Goal: Information Seeking & Learning: Learn about a topic

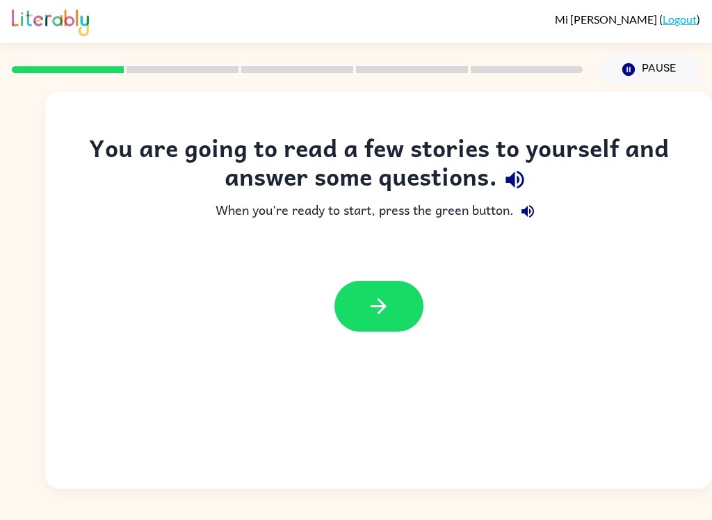
click at [376, 312] on icon "button" at bounding box center [378, 306] width 24 height 24
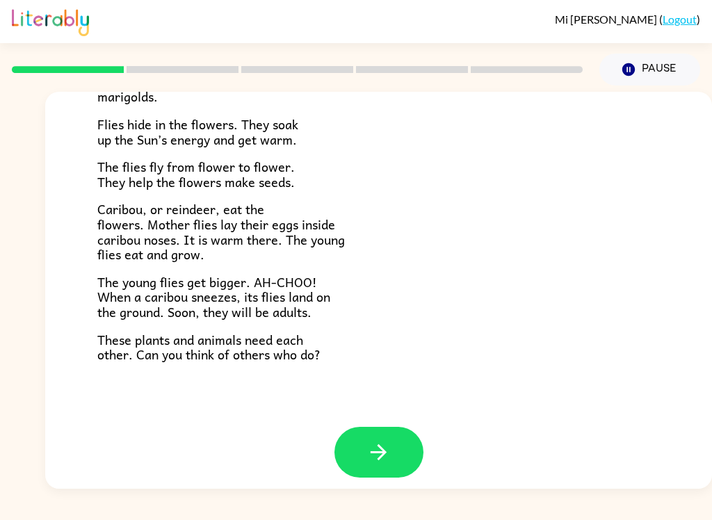
scroll to position [276, 0]
click at [375, 441] on icon "button" at bounding box center [378, 453] width 24 height 24
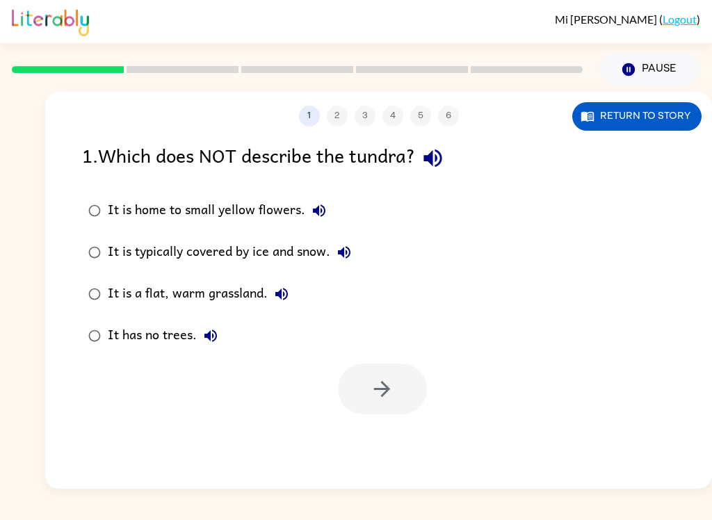
scroll to position [0, 0]
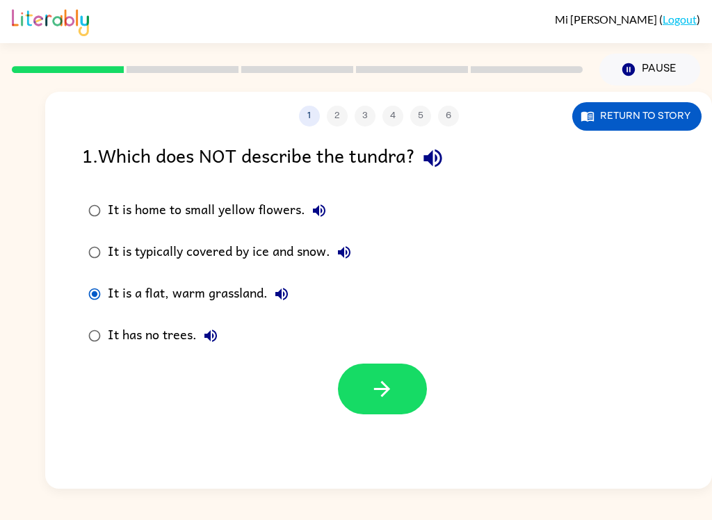
click at [389, 391] on icon "button" at bounding box center [382, 389] width 24 height 24
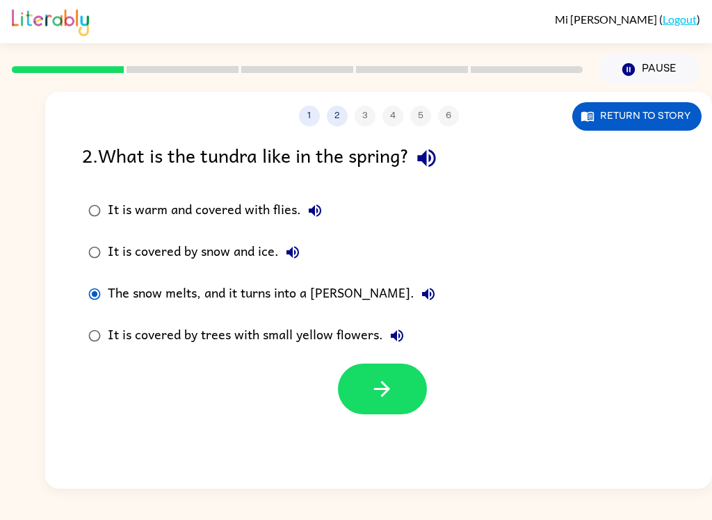
click at [389, 389] on icon "button" at bounding box center [382, 389] width 16 height 16
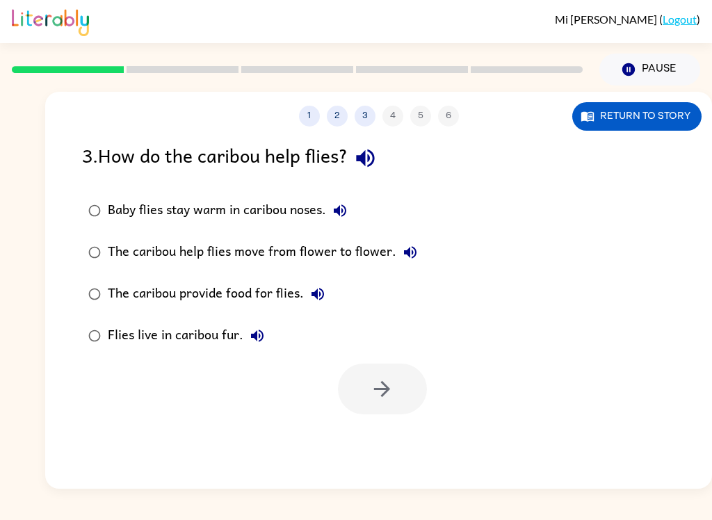
click at [610, 114] on button "Return to story" at bounding box center [636, 116] width 129 height 29
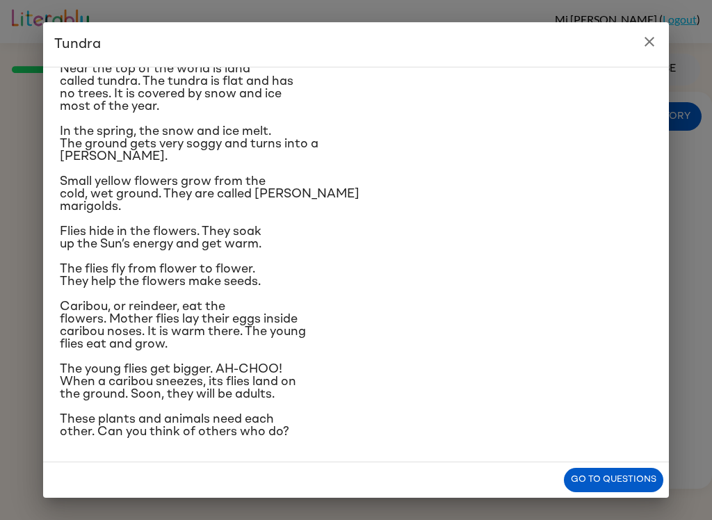
scroll to position [145, 0]
click at [622, 476] on button "Go to questions" at bounding box center [613, 480] width 99 height 24
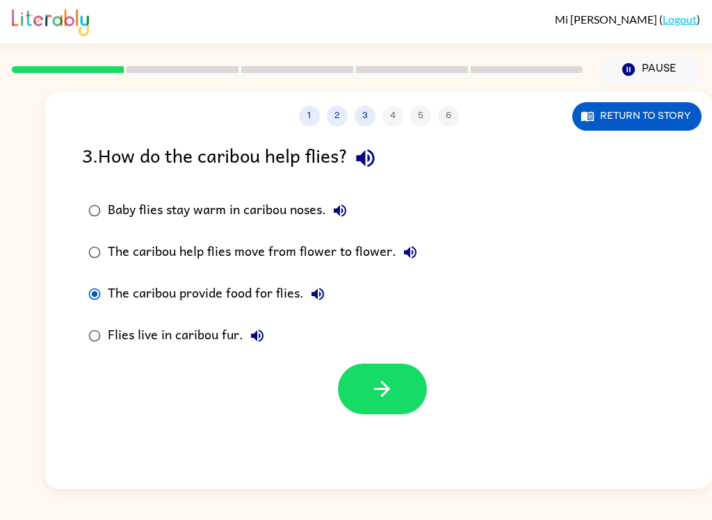
click at [396, 394] on button "button" at bounding box center [382, 389] width 89 height 51
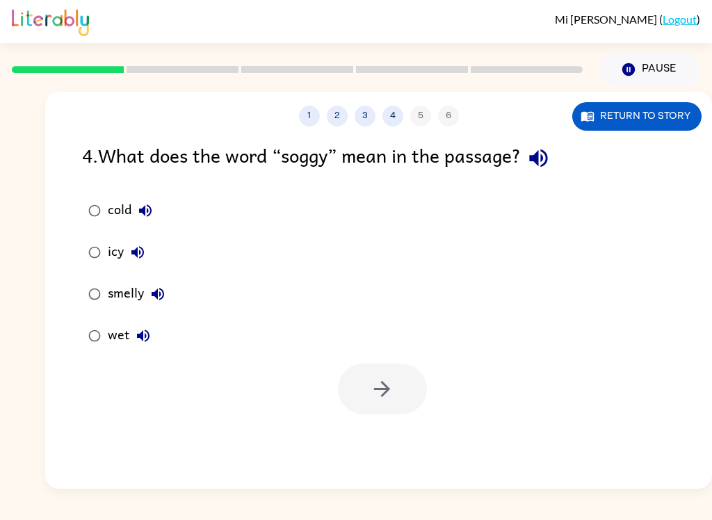
click at [612, 118] on button "Return to story" at bounding box center [636, 116] width 129 height 29
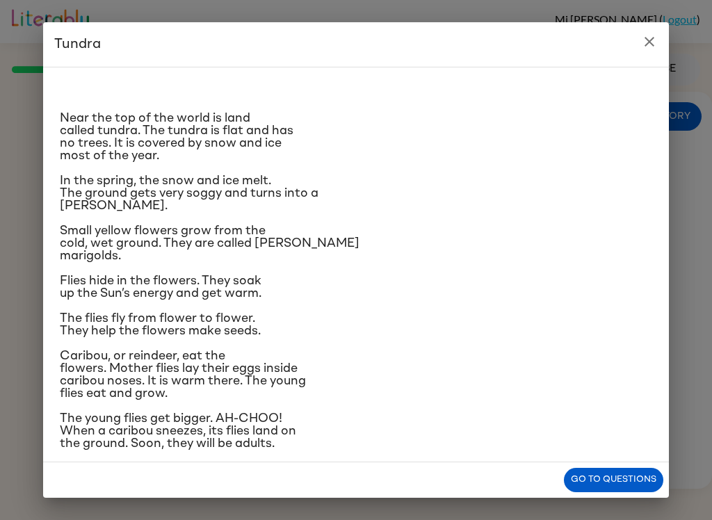
scroll to position [0, 0]
click at [588, 487] on button "Go to questions" at bounding box center [613, 480] width 99 height 24
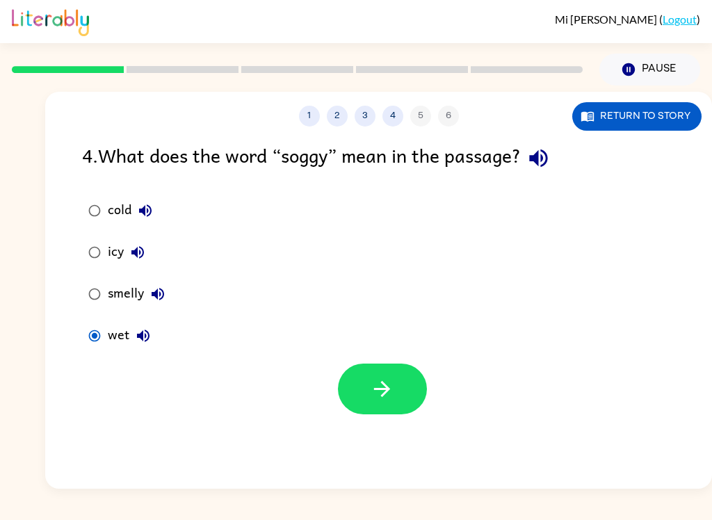
click at [400, 406] on button "button" at bounding box center [382, 389] width 89 height 51
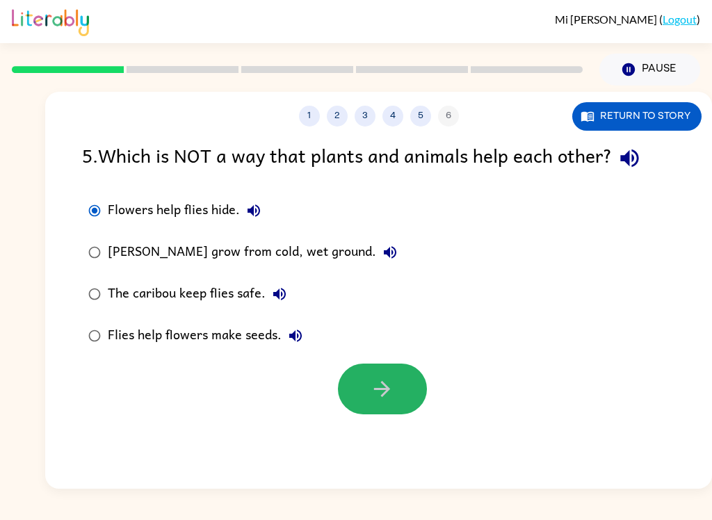
click at [366, 370] on button "button" at bounding box center [382, 389] width 89 height 51
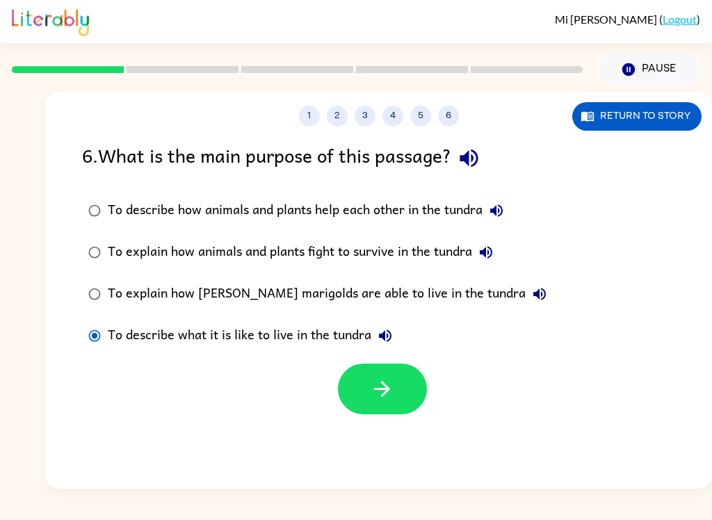
click at [374, 380] on icon "button" at bounding box center [382, 389] width 24 height 24
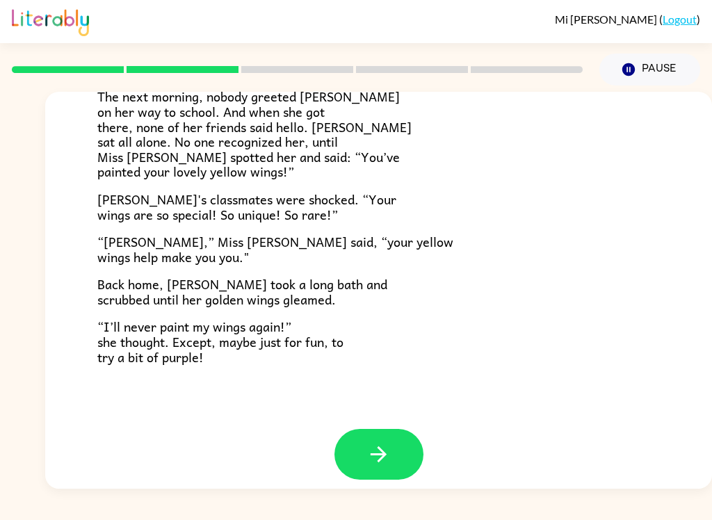
scroll to position [376, 0]
click at [383, 447] on icon "button" at bounding box center [379, 455] width 16 height 16
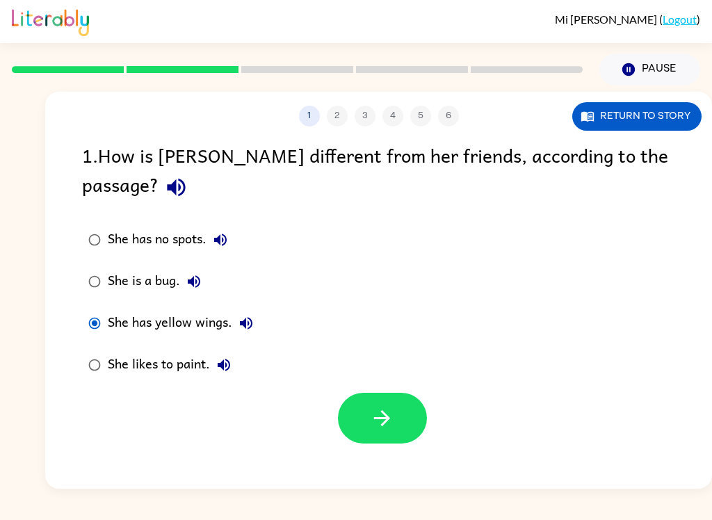
click at [413, 396] on button "button" at bounding box center [382, 418] width 89 height 51
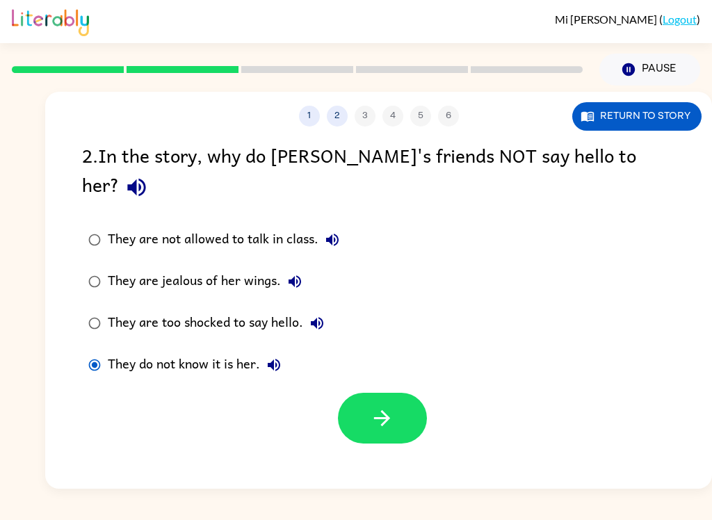
click at [381, 406] on icon "button" at bounding box center [382, 418] width 24 height 24
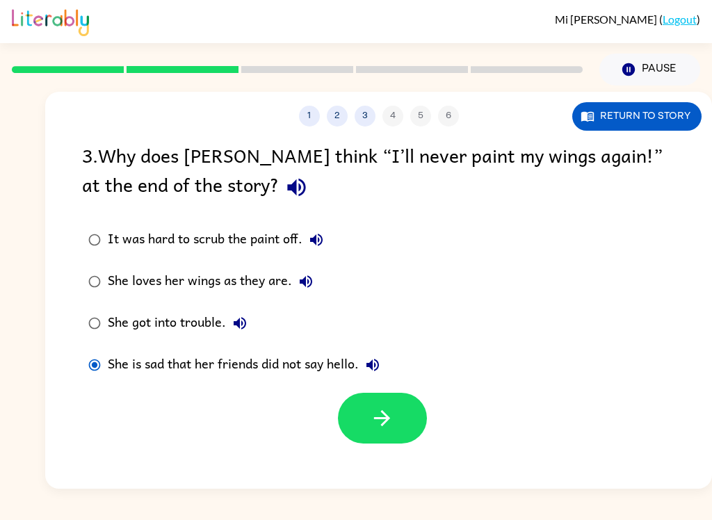
click at [391, 422] on icon "button" at bounding box center [382, 418] width 24 height 24
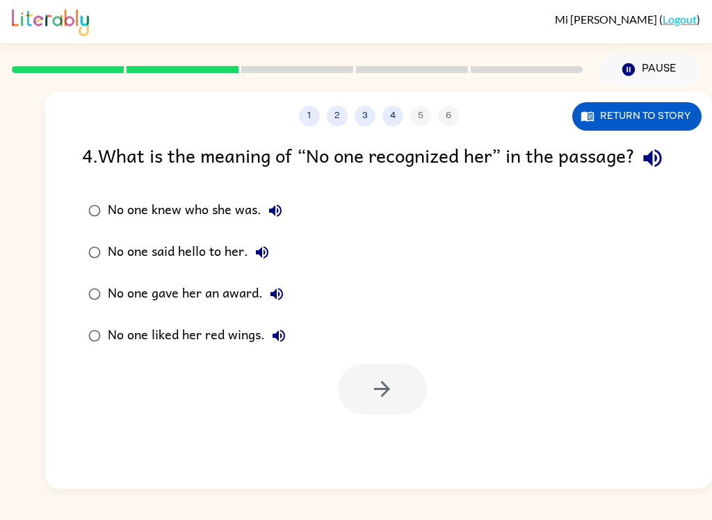
click at [636, 108] on button "Return to story" at bounding box center [636, 116] width 129 height 29
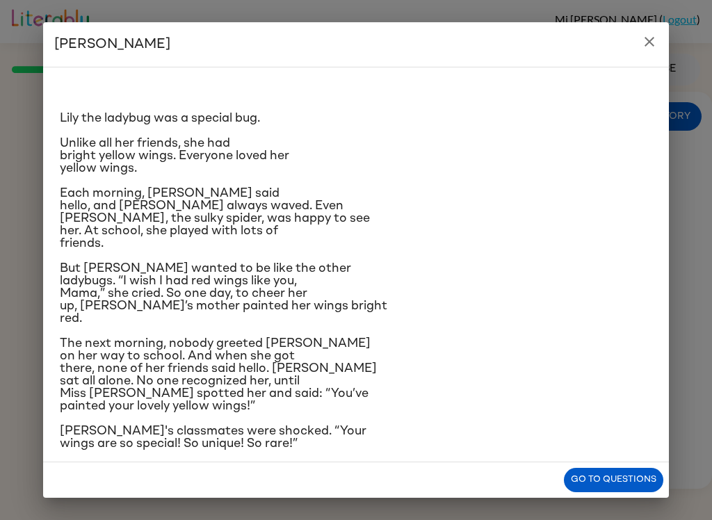
click at [597, 474] on button "Go to questions" at bounding box center [613, 480] width 99 height 24
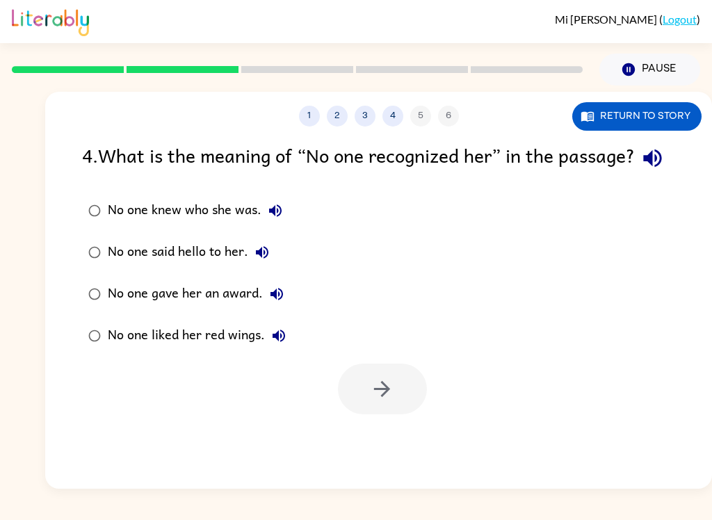
click at [607, 114] on button "Return to story" at bounding box center [636, 116] width 129 height 29
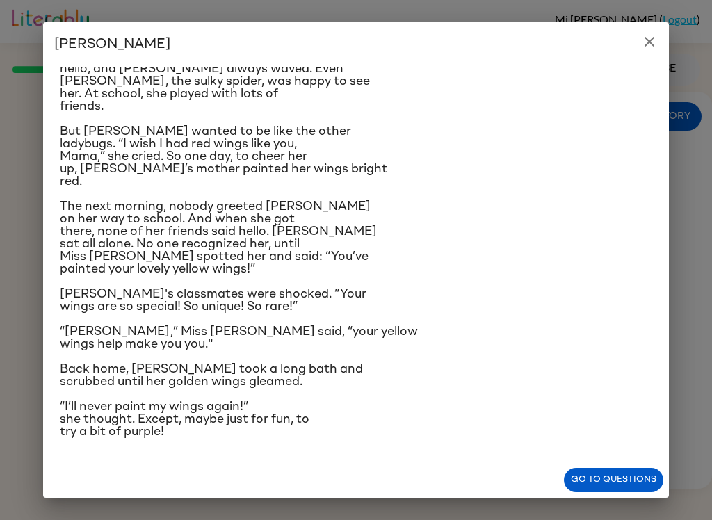
scroll to position [181, 0]
click at [614, 489] on button "Go to questions" at bounding box center [613, 480] width 99 height 24
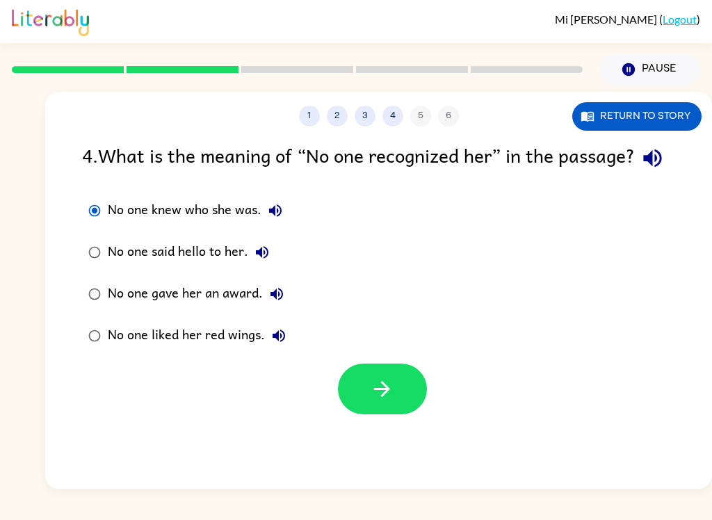
click at [366, 414] on button "button" at bounding box center [382, 389] width 89 height 51
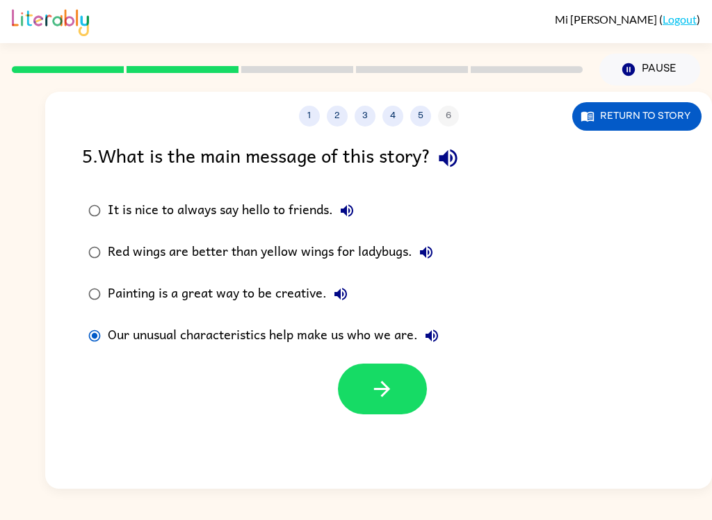
click at [378, 395] on icon "button" at bounding box center [382, 389] width 24 height 24
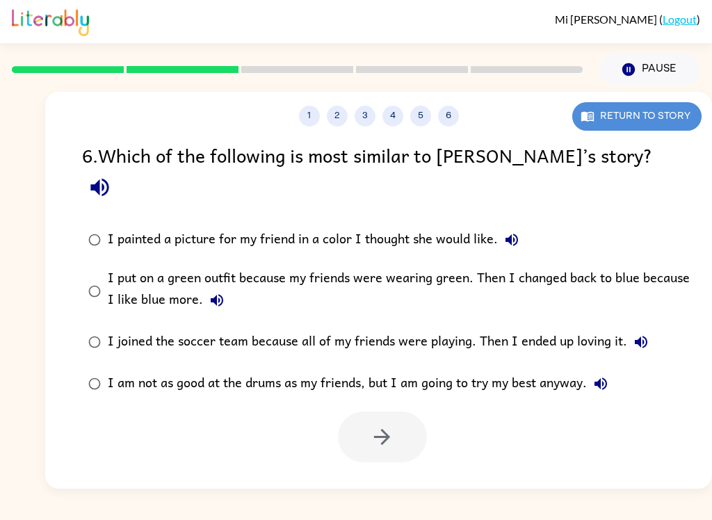
click at [639, 108] on button "Return to story" at bounding box center [636, 116] width 129 height 29
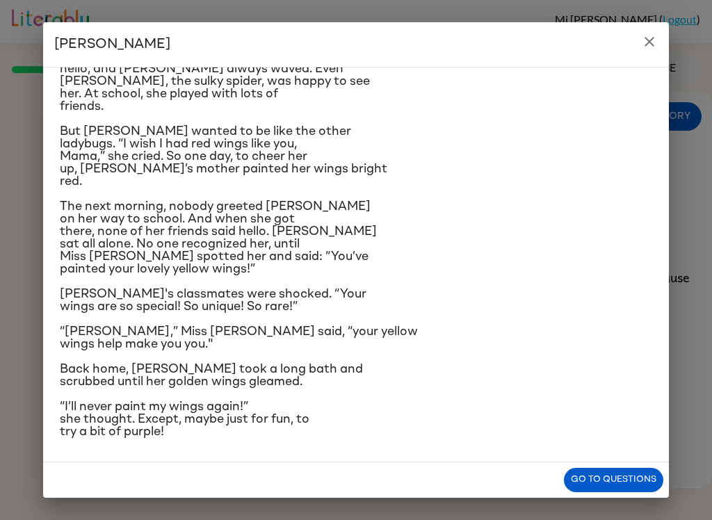
scroll to position [177, 0]
click at [586, 489] on button "Go to questions" at bounding box center [613, 480] width 99 height 24
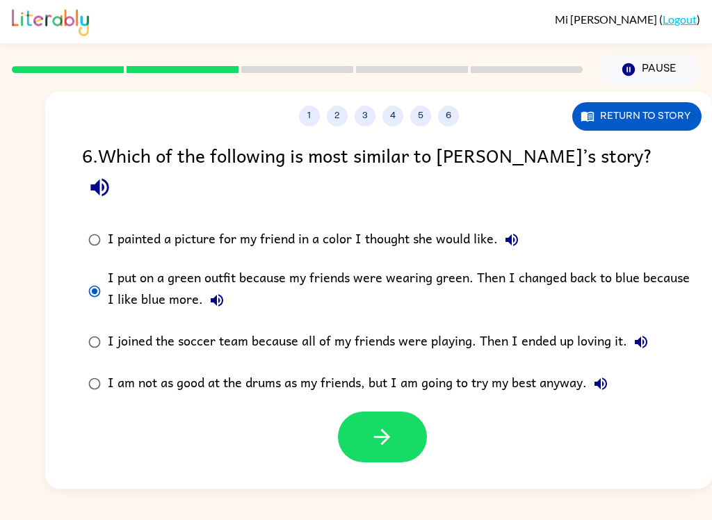
click at [382, 429] on icon "button" at bounding box center [382, 437] width 16 height 16
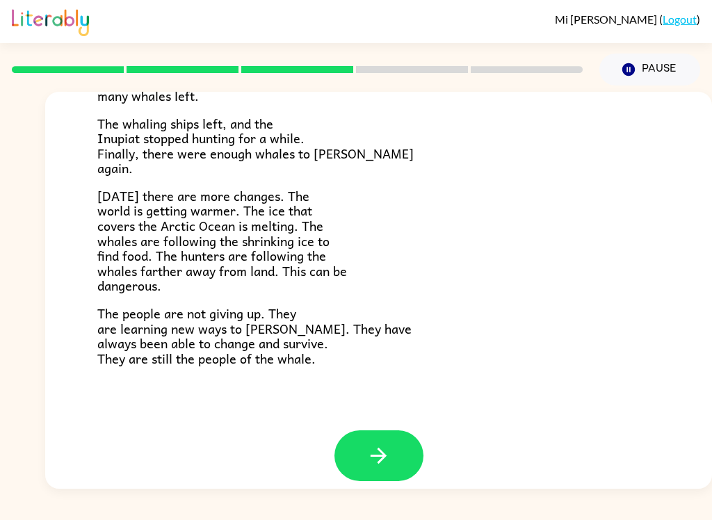
scroll to position [453, 0]
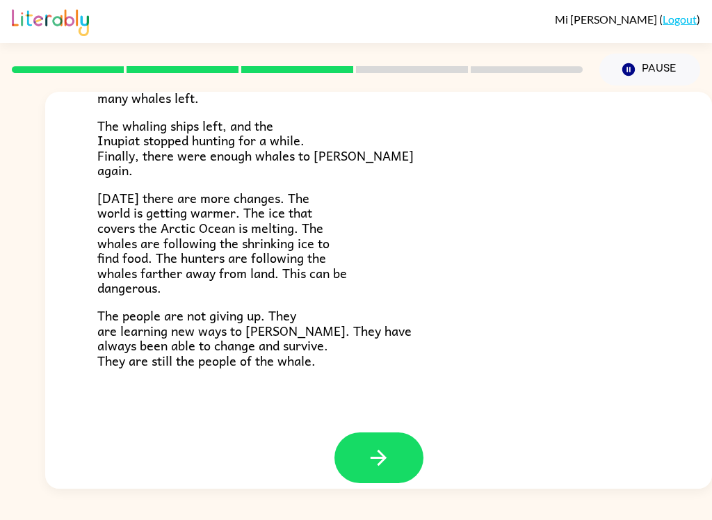
click at [368, 447] on icon "button" at bounding box center [378, 458] width 24 height 24
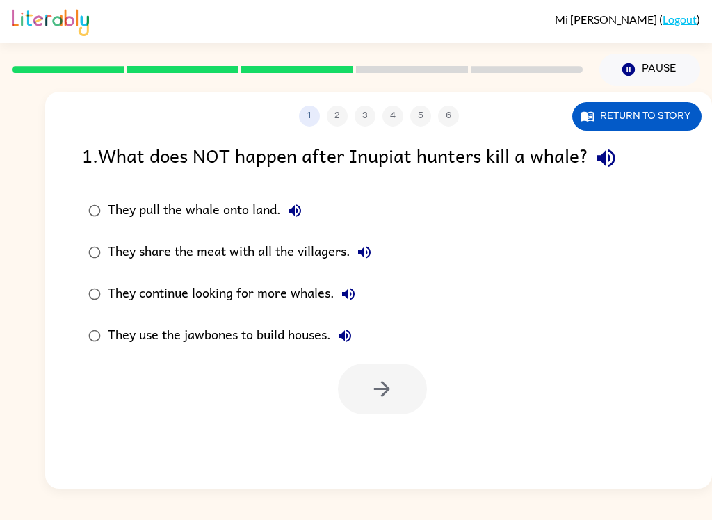
click at [68, 275] on div "1 . What does NOT happen after Inupiat hunters kill a whale? They pull the whal…" at bounding box center [378, 277] width 667 height 274
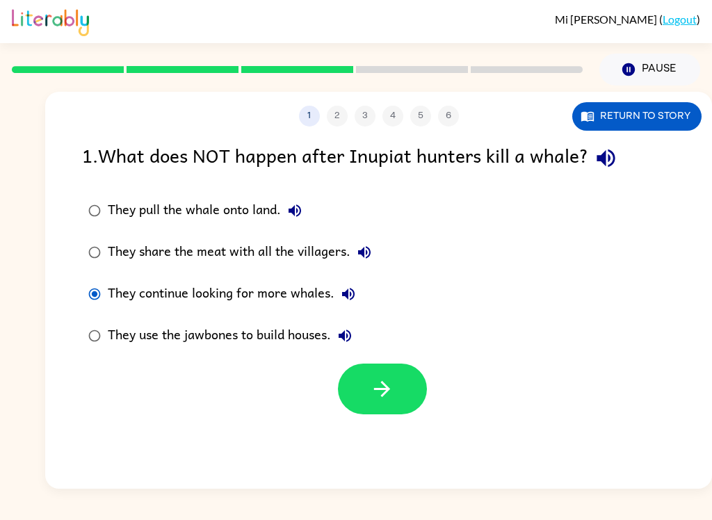
click at [394, 387] on button "button" at bounding box center [382, 389] width 89 height 51
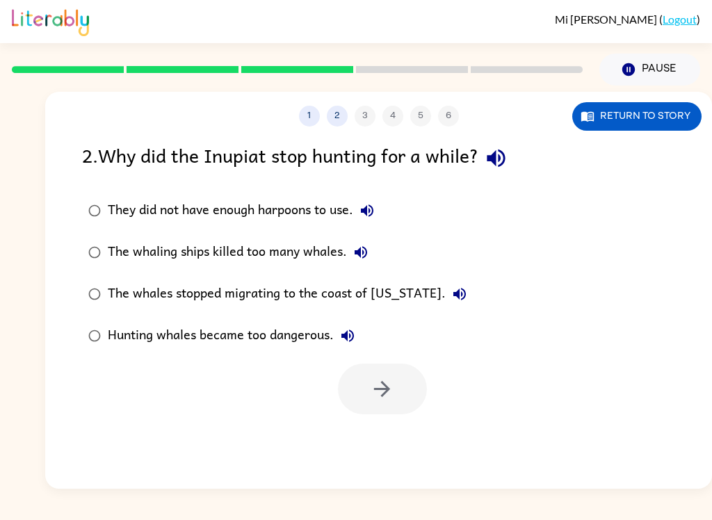
click at [311, 116] on button "1" at bounding box center [309, 116] width 21 height 21
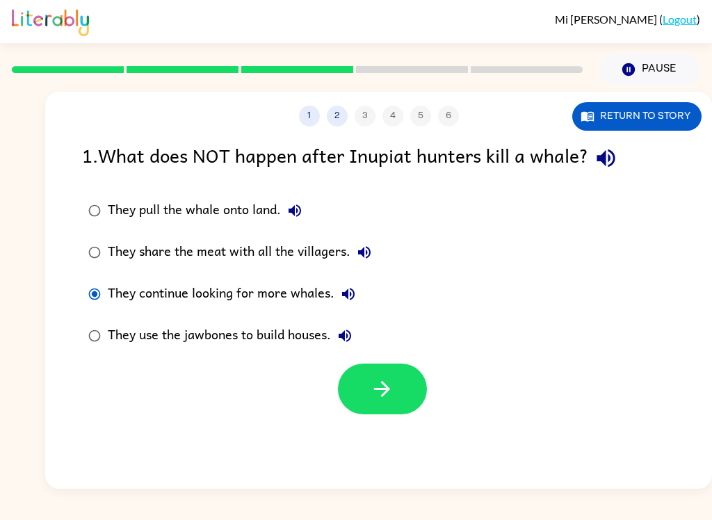
click at [392, 374] on button "button" at bounding box center [382, 389] width 89 height 51
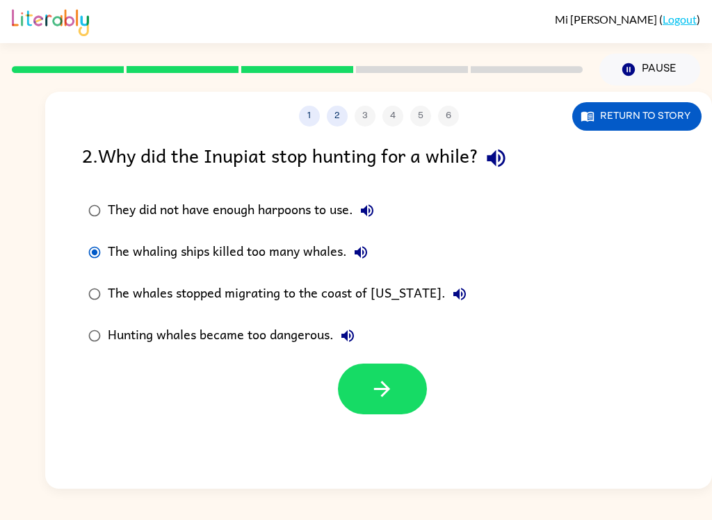
click at [373, 382] on icon "button" at bounding box center [382, 389] width 24 height 24
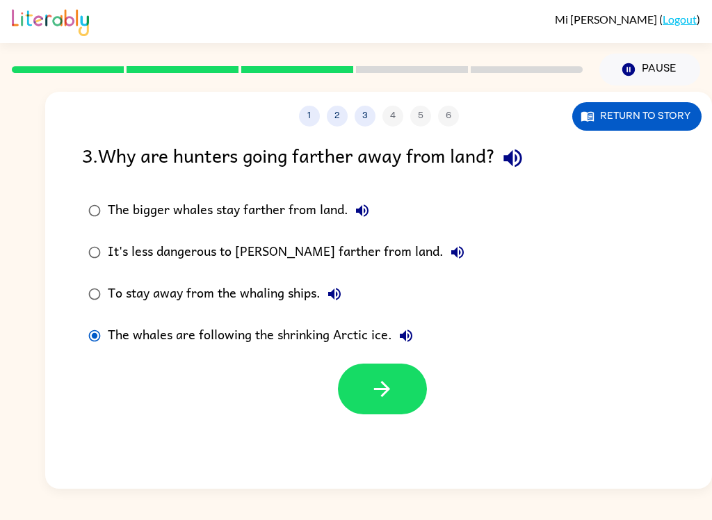
click at [385, 388] on icon "button" at bounding box center [382, 389] width 24 height 24
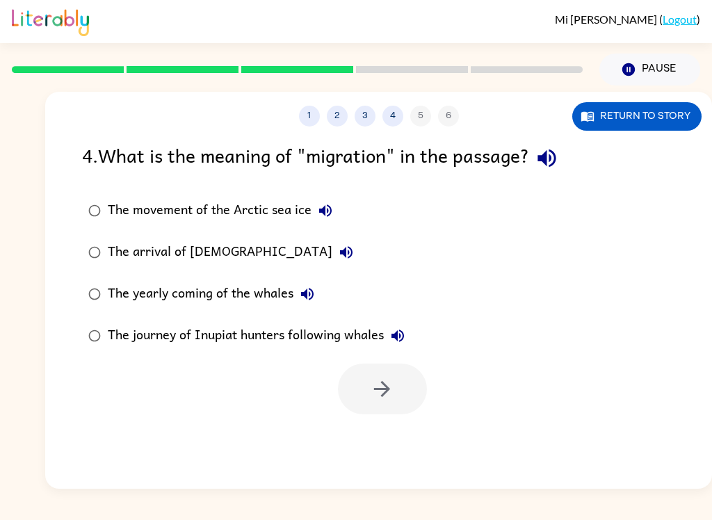
click at [608, 114] on button "Return to story" at bounding box center [636, 116] width 129 height 29
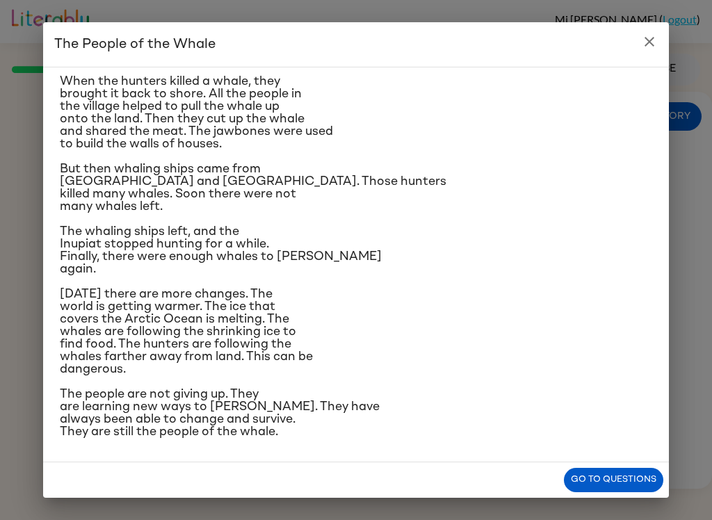
scroll to position [349, 0]
click at [591, 471] on button "Go to questions" at bounding box center [613, 480] width 99 height 24
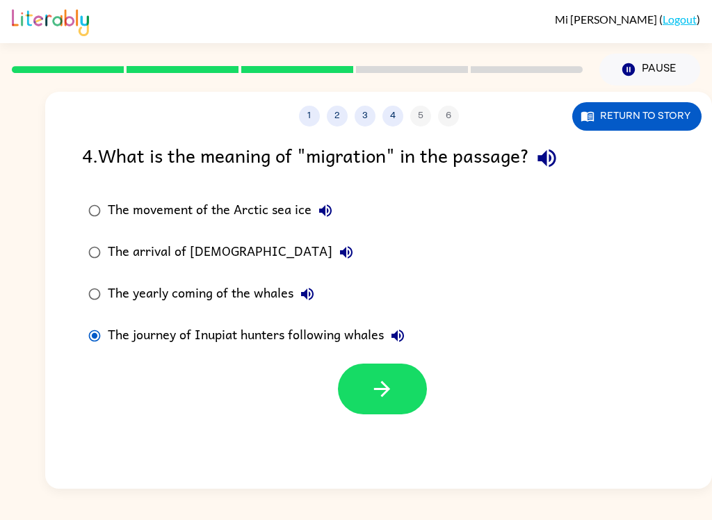
click at [364, 377] on button "button" at bounding box center [382, 389] width 89 height 51
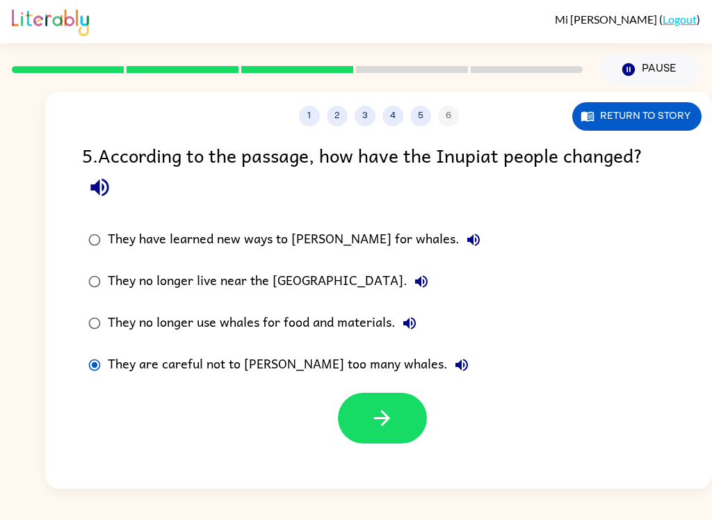
click at [408, 418] on button "button" at bounding box center [382, 418] width 89 height 51
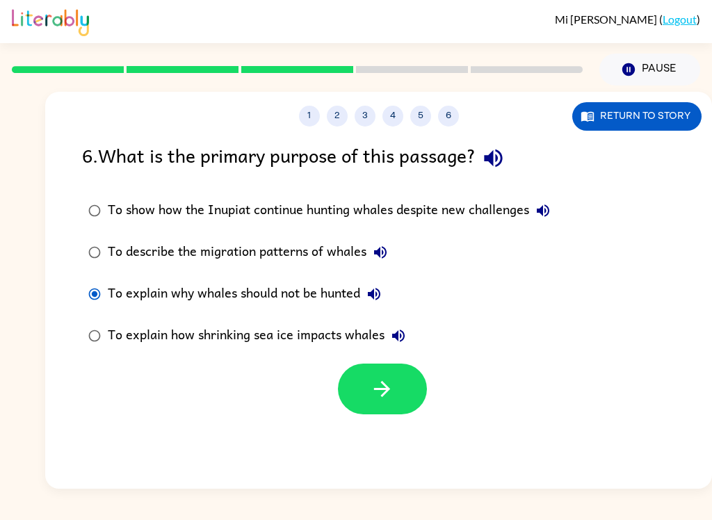
click at [409, 396] on button "button" at bounding box center [382, 389] width 89 height 51
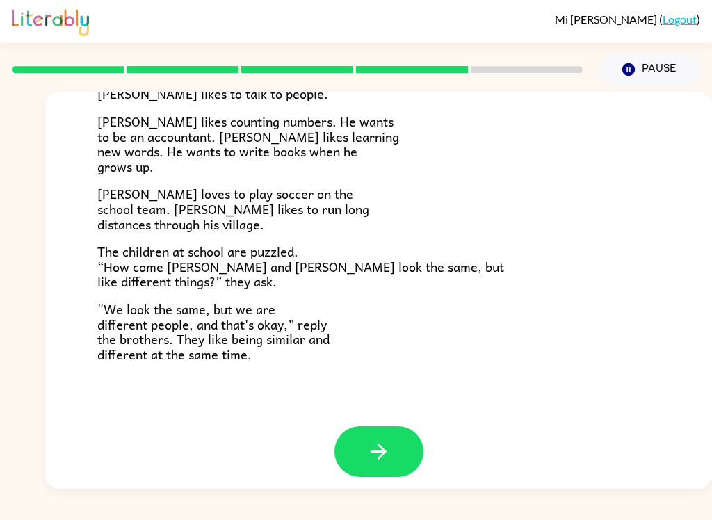
scroll to position [291, 0]
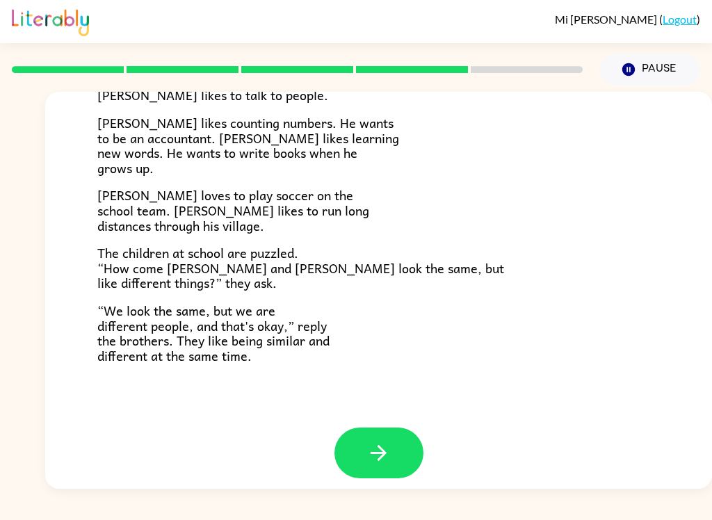
click at [383, 441] on icon "button" at bounding box center [378, 453] width 24 height 24
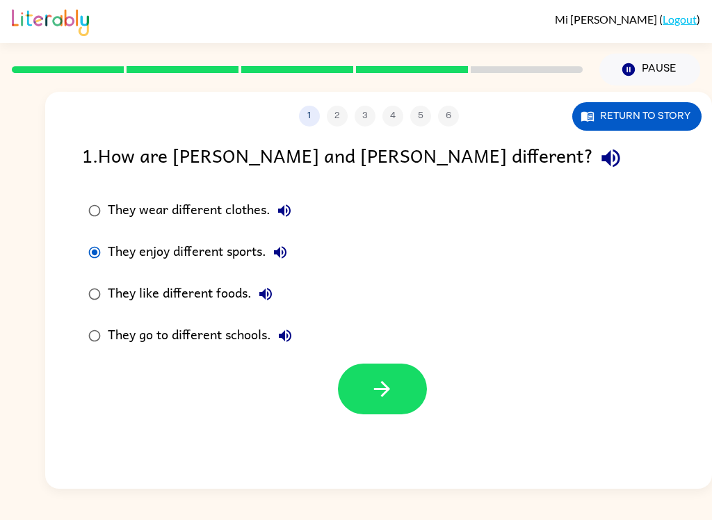
click at [383, 376] on button "button" at bounding box center [382, 389] width 89 height 51
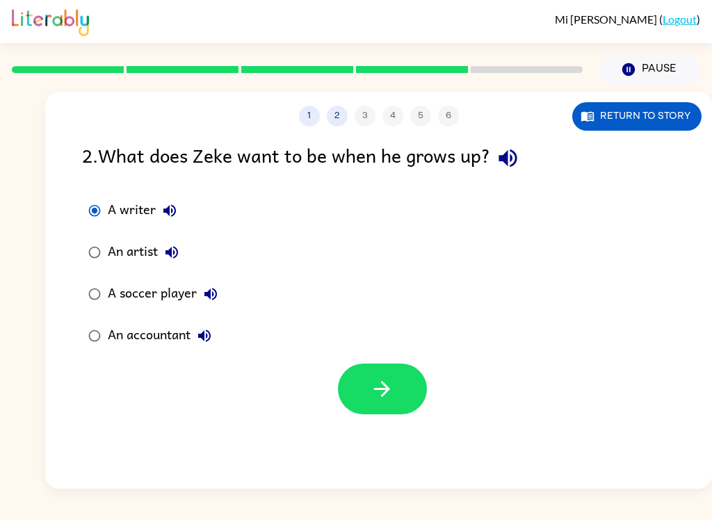
click at [370, 379] on icon "button" at bounding box center [382, 389] width 24 height 24
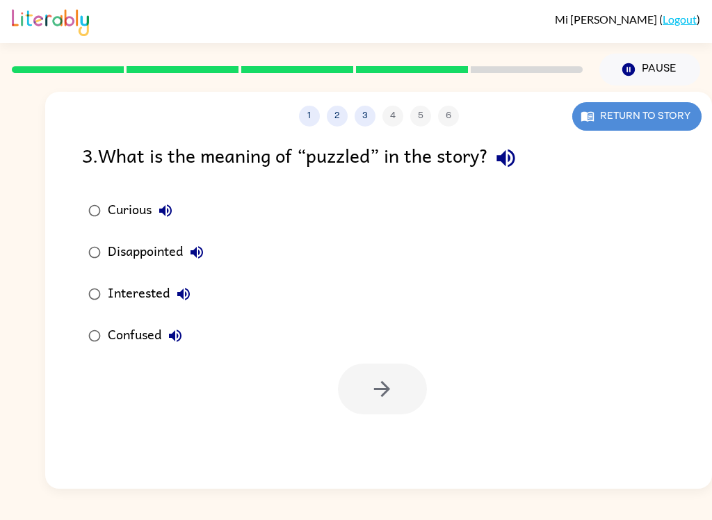
click at [626, 121] on button "Return to story" at bounding box center [636, 116] width 129 height 29
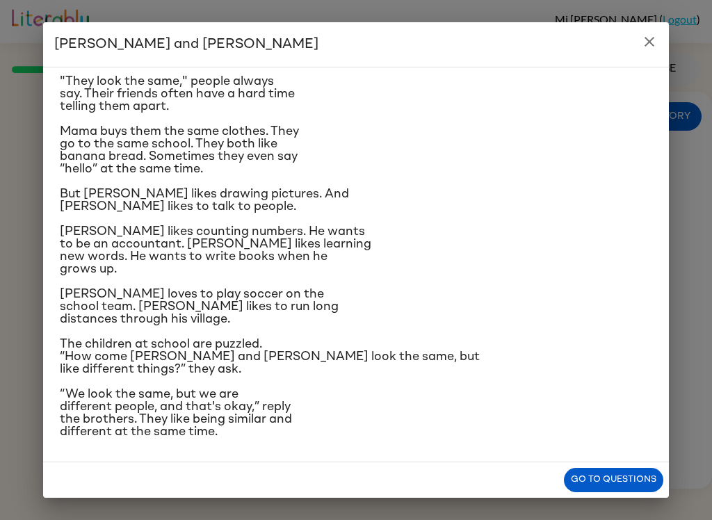
scroll to position [161, 0]
click at [627, 478] on button "Go to questions" at bounding box center [613, 480] width 99 height 24
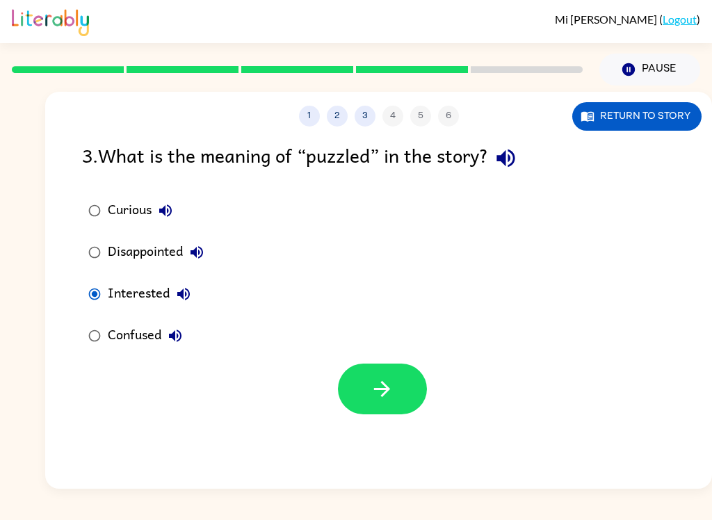
click at [377, 398] on icon "button" at bounding box center [382, 389] width 24 height 24
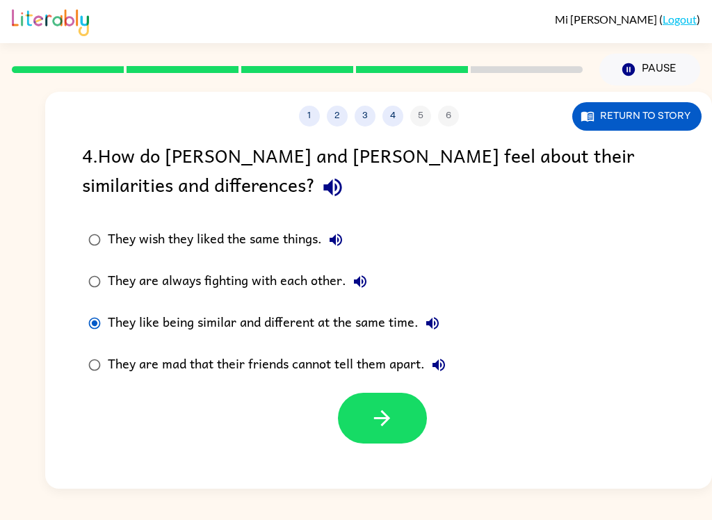
click at [377, 430] on icon "button" at bounding box center [382, 418] width 24 height 24
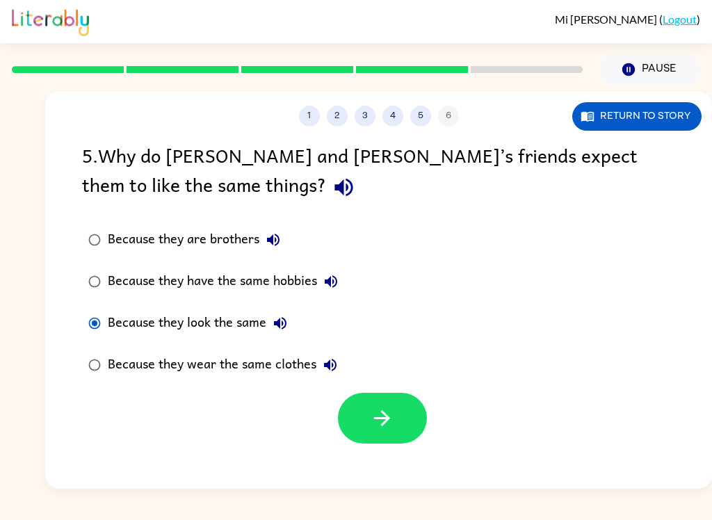
click at [382, 414] on icon "button" at bounding box center [382, 418] width 24 height 24
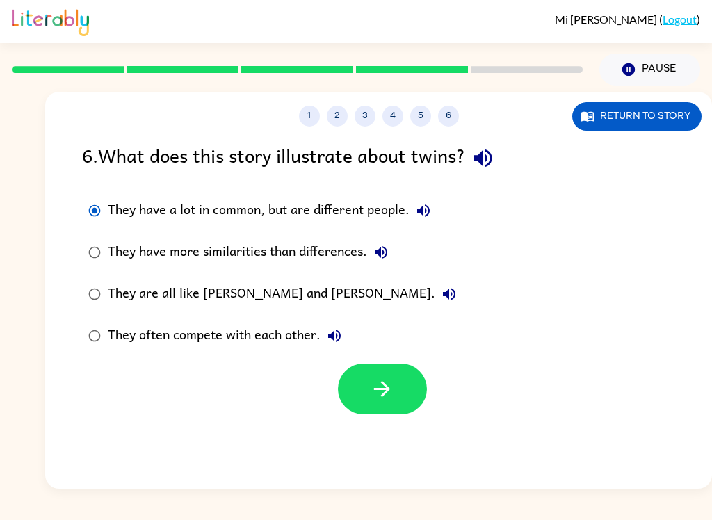
click at [403, 387] on button "button" at bounding box center [382, 389] width 89 height 51
